Goal: Information Seeking & Learning: Learn about a topic

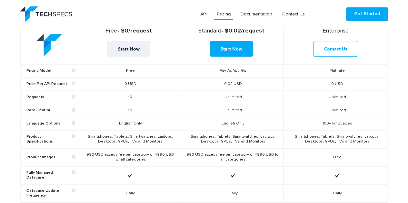
scroll to position [210, 0]
click at [262, 13] on link "Documentation" at bounding box center [256, 14] width 37 height 12
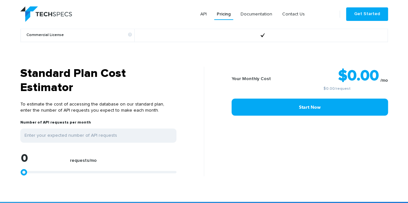
scroll to position [466, 0]
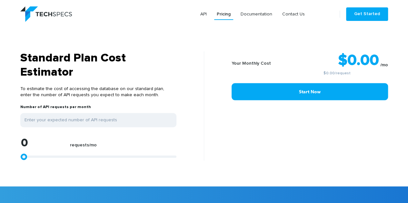
click at [225, 20] on nav "API Pricing Documentation Contact Us Get Started" at bounding box center [203, 13] width 367 height 15
click at [224, 19] on link "Pricing" at bounding box center [223, 14] width 19 height 12
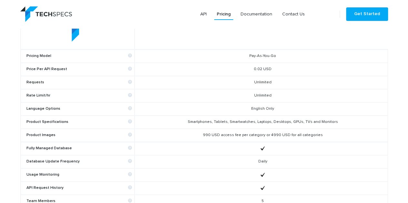
scroll to position [217, 0]
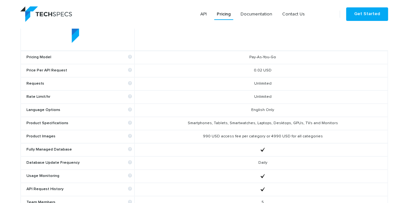
click at [110, 64] on td "Price Per API Request" at bounding box center [78, 70] width 114 height 13
click at [204, 17] on link "API" at bounding box center [204, 14] width 12 height 12
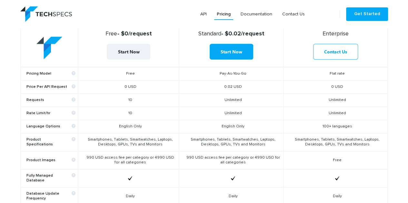
scroll to position [207, 0]
